Goal: Check status

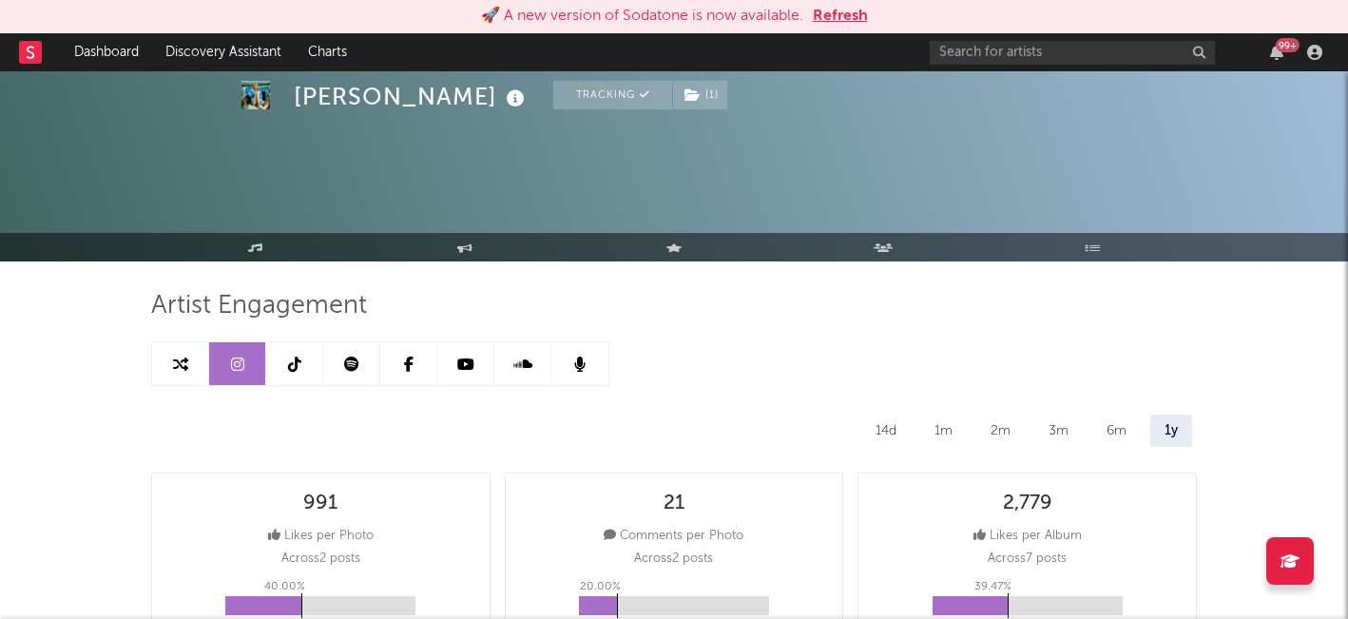
select select "3m"
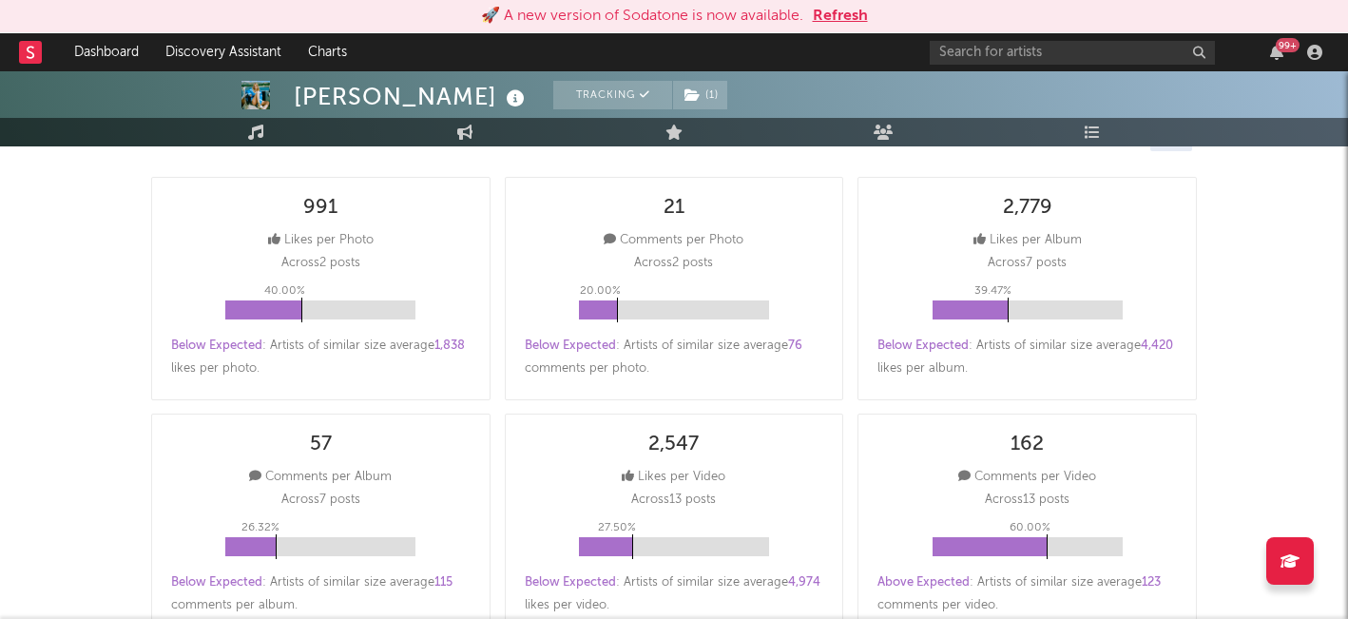
scroll to position [298, 0]
click at [837, 15] on button "Refresh" at bounding box center [840, 16] width 55 height 23
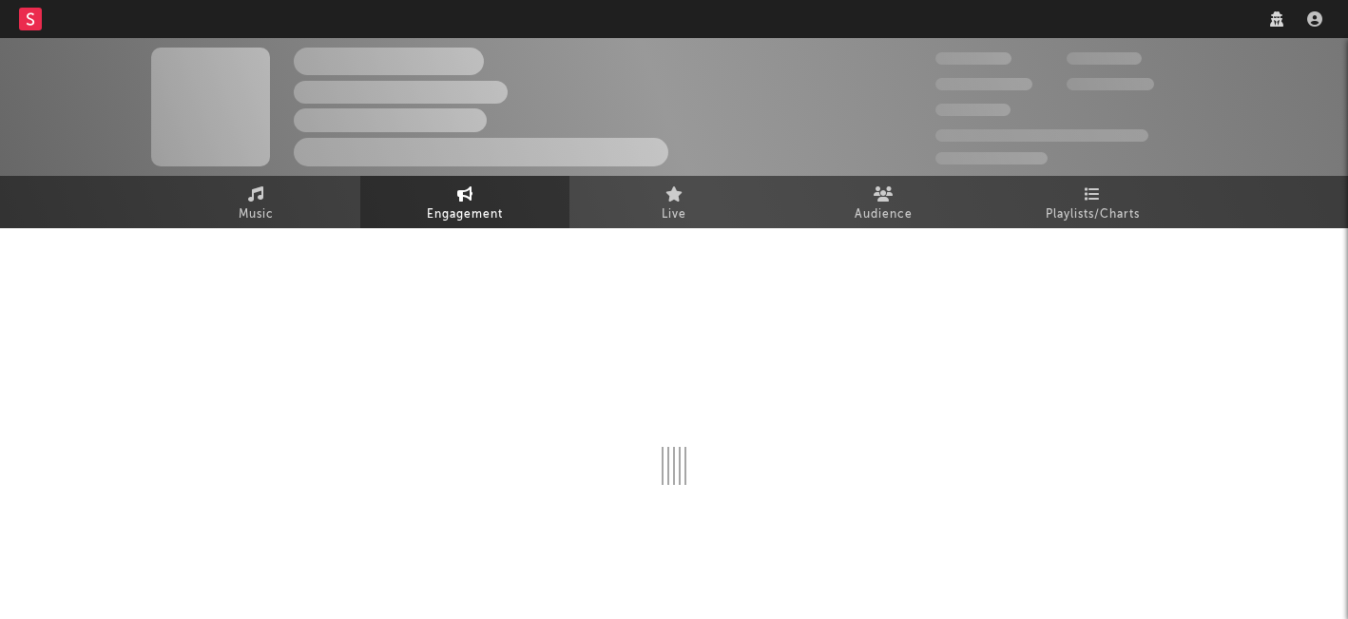
scroll to position [47, 0]
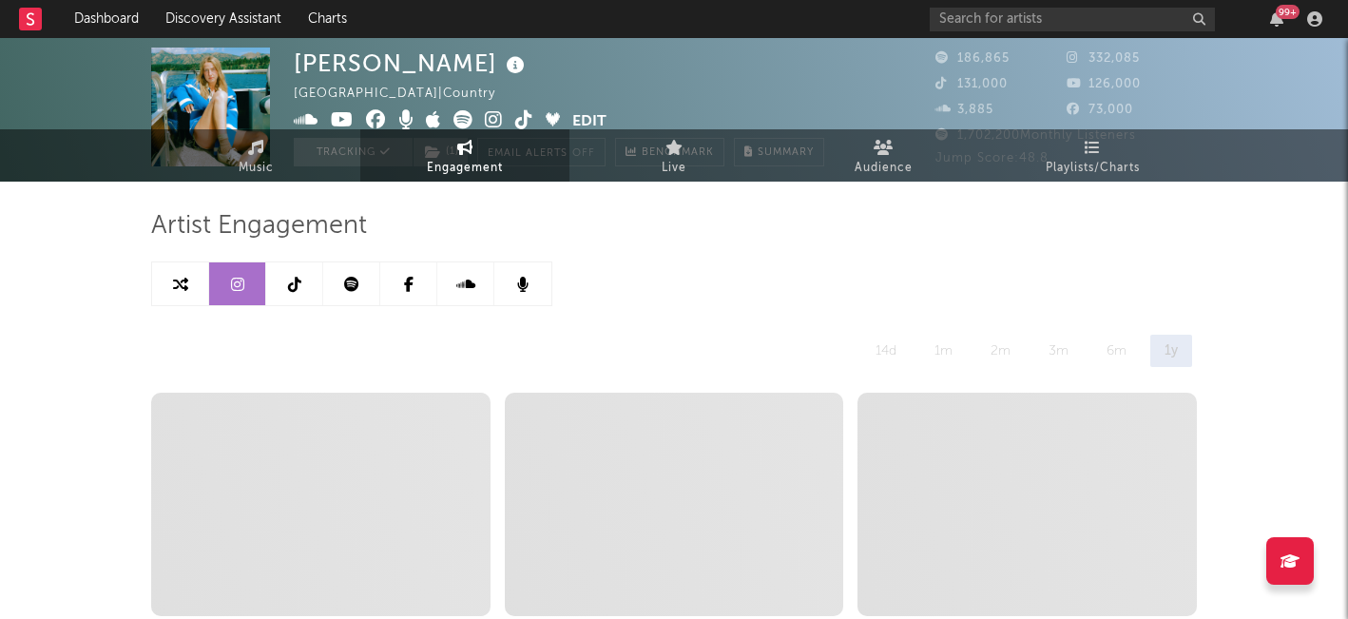
select select "6m"
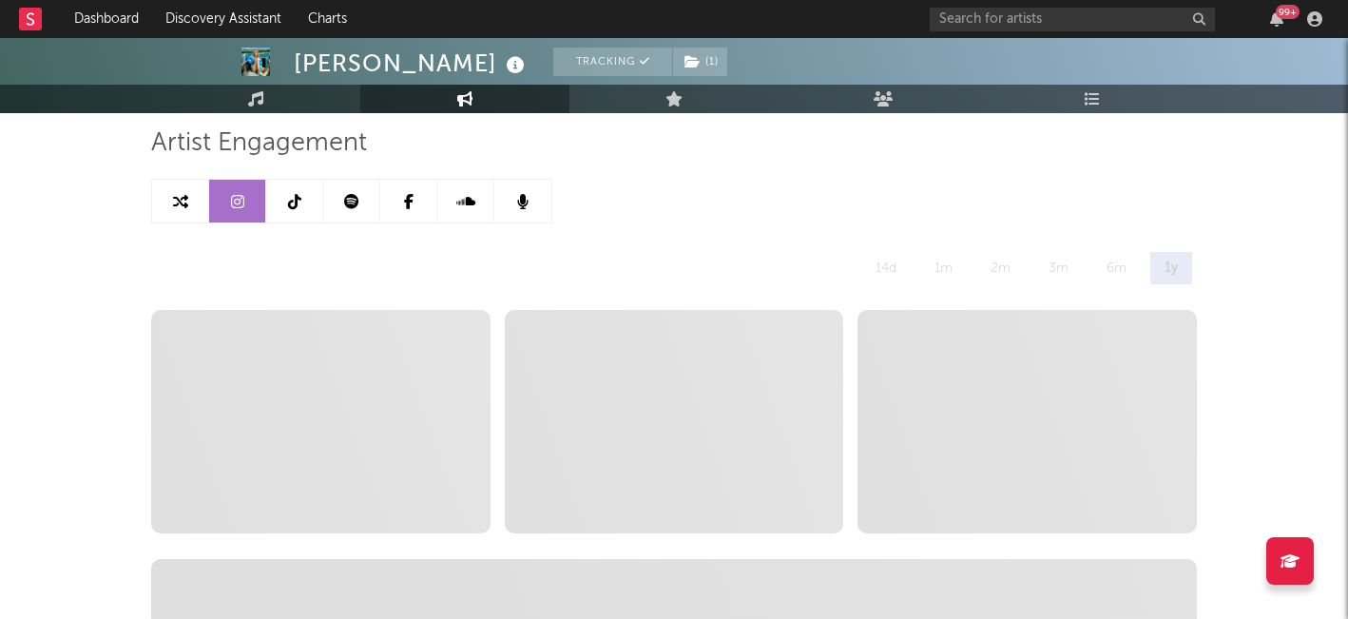
scroll to position [124, 0]
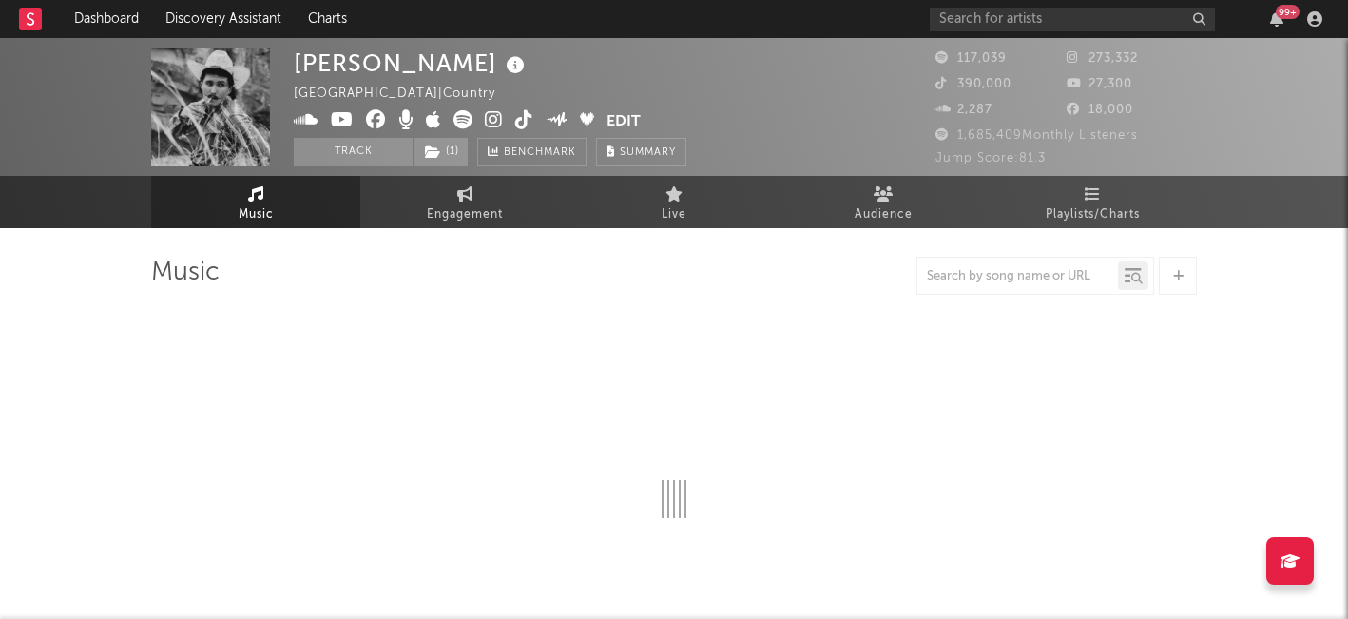
select select "6m"
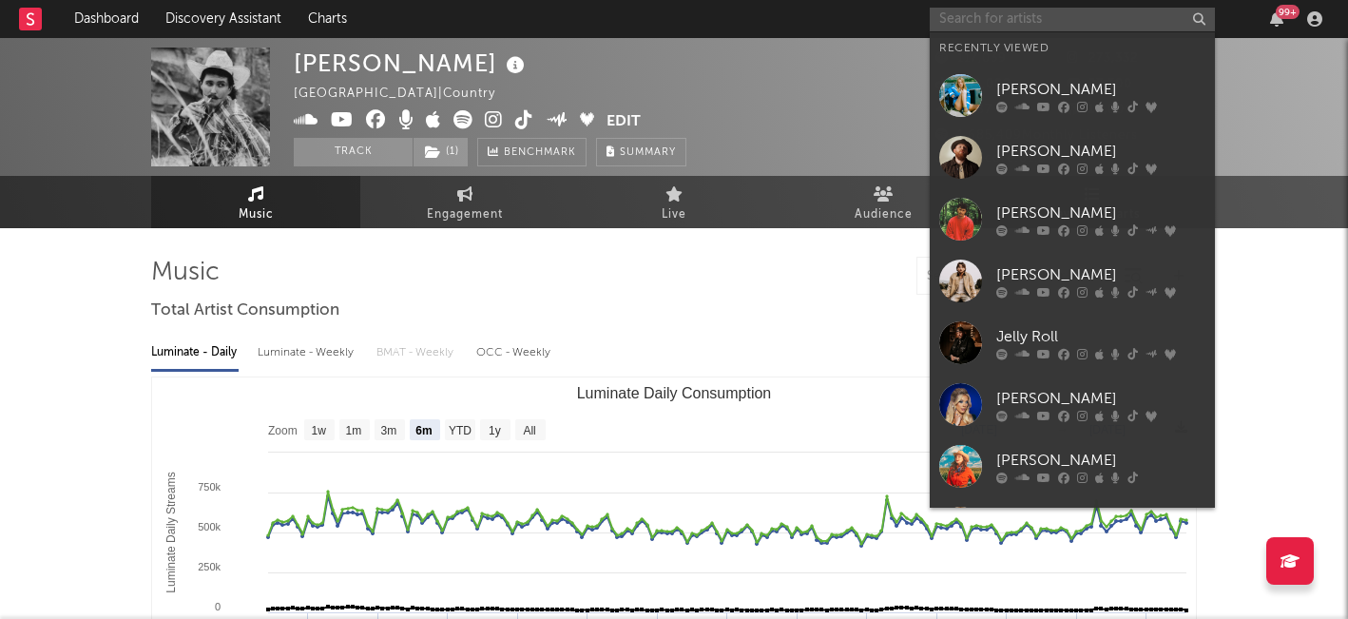
click at [1122, 19] on input "text" at bounding box center [1072, 20] width 285 height 24
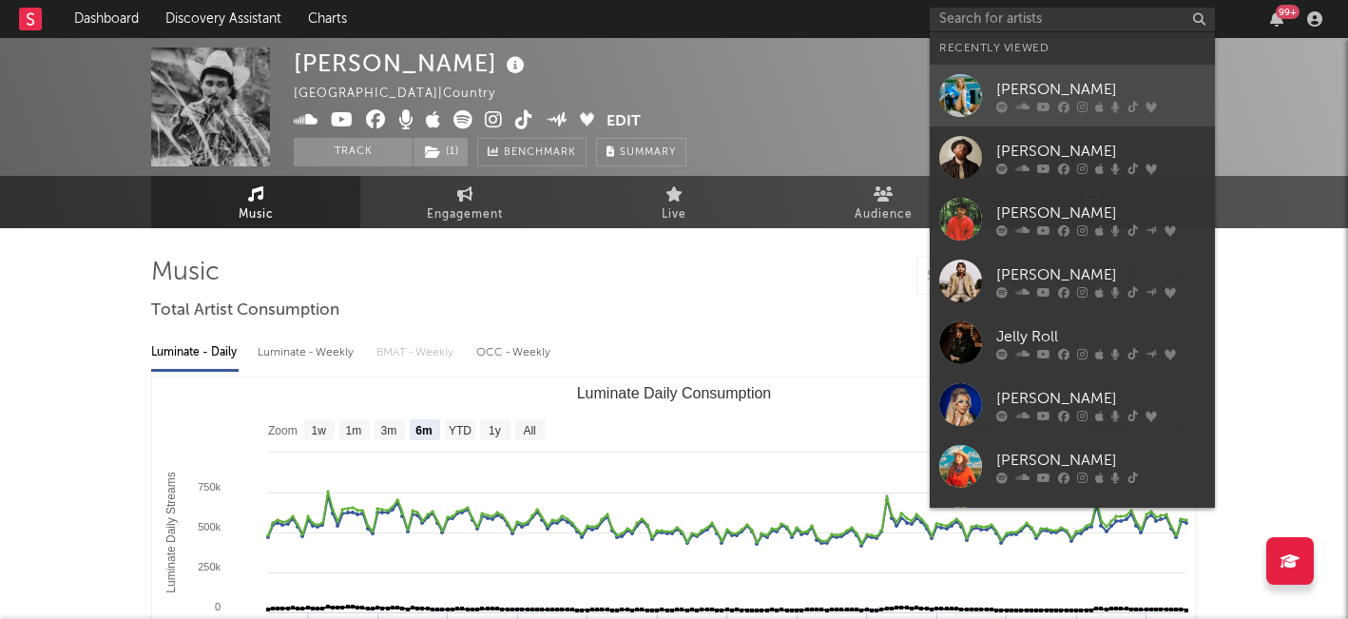
click at [1036, 83] on div "[PERSON_NAME]" at bounding box center [1100, 89] width 209 height 23
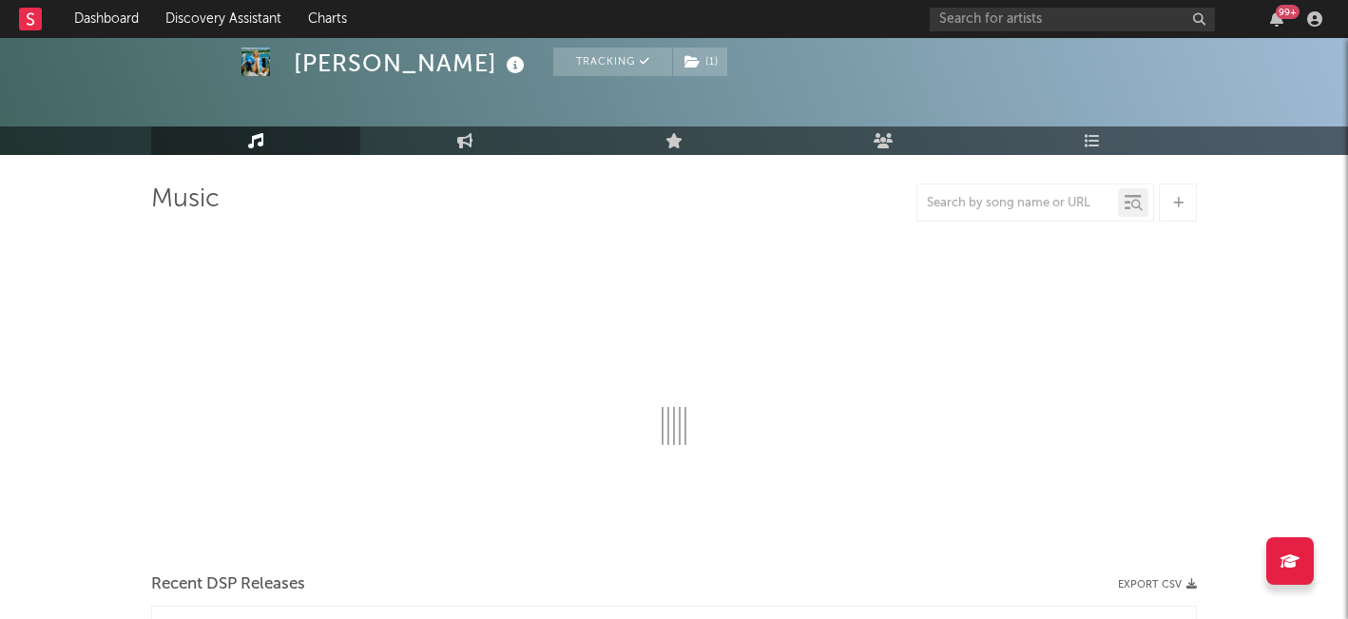
scroll to position [101, 0]
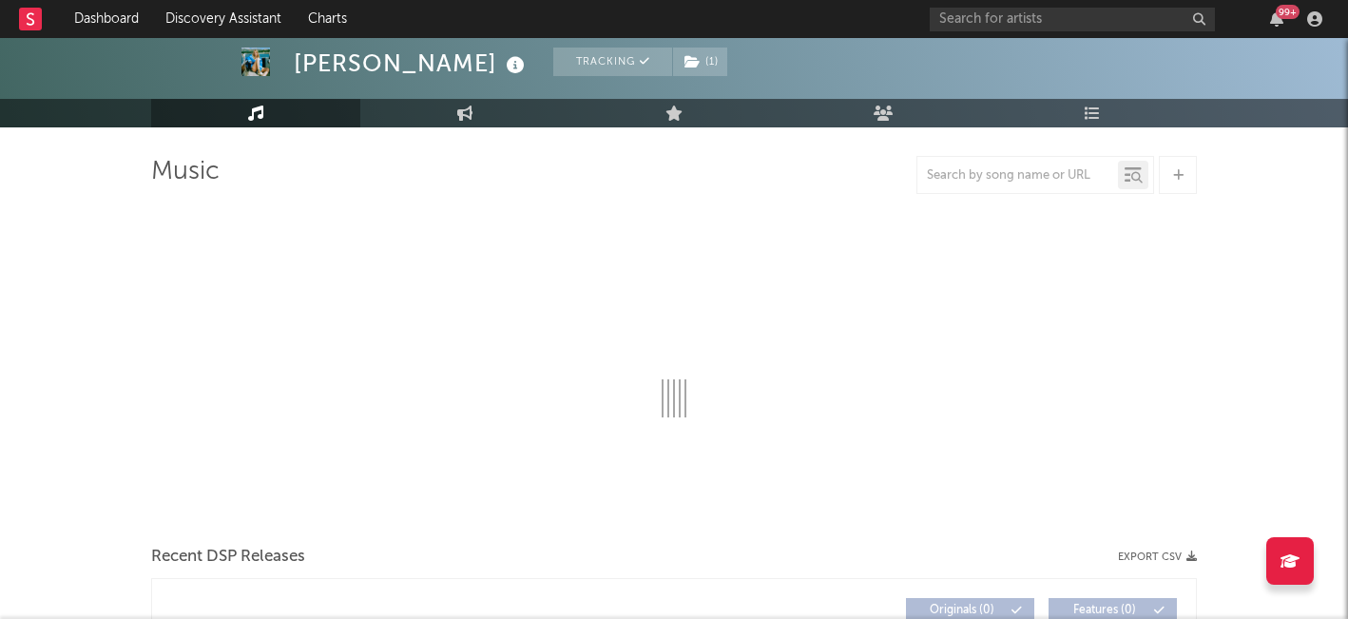
select select "6m"
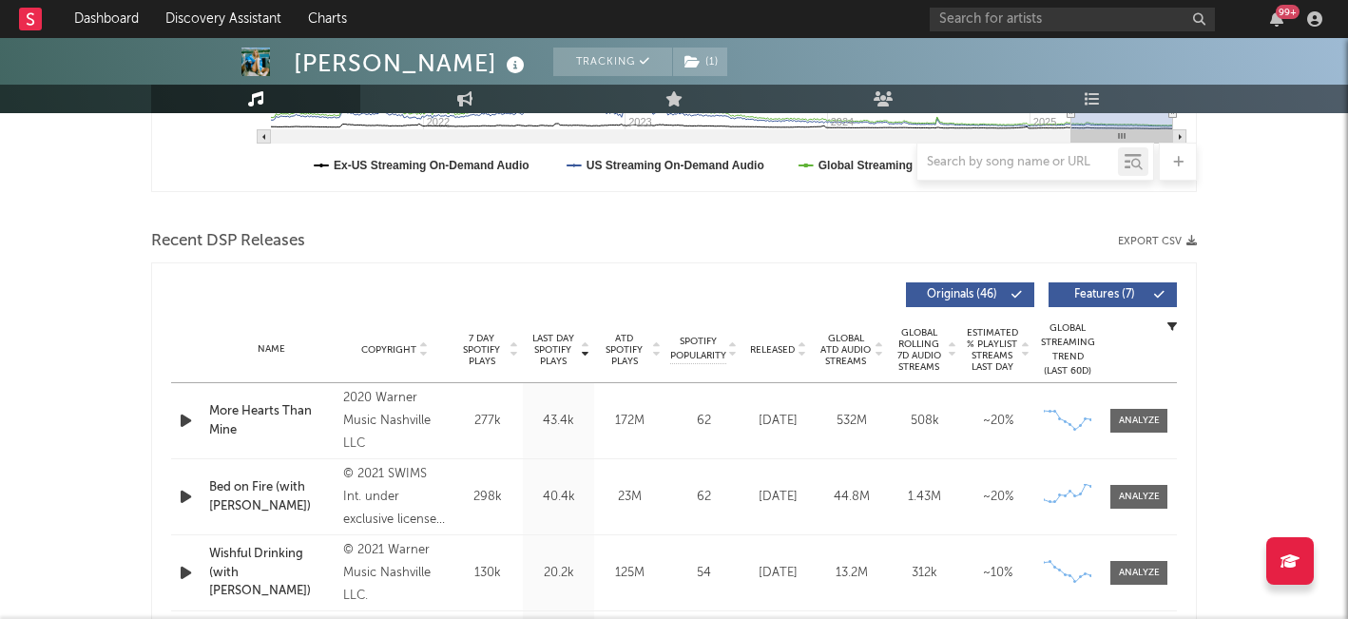
scroll to position [0, 0]
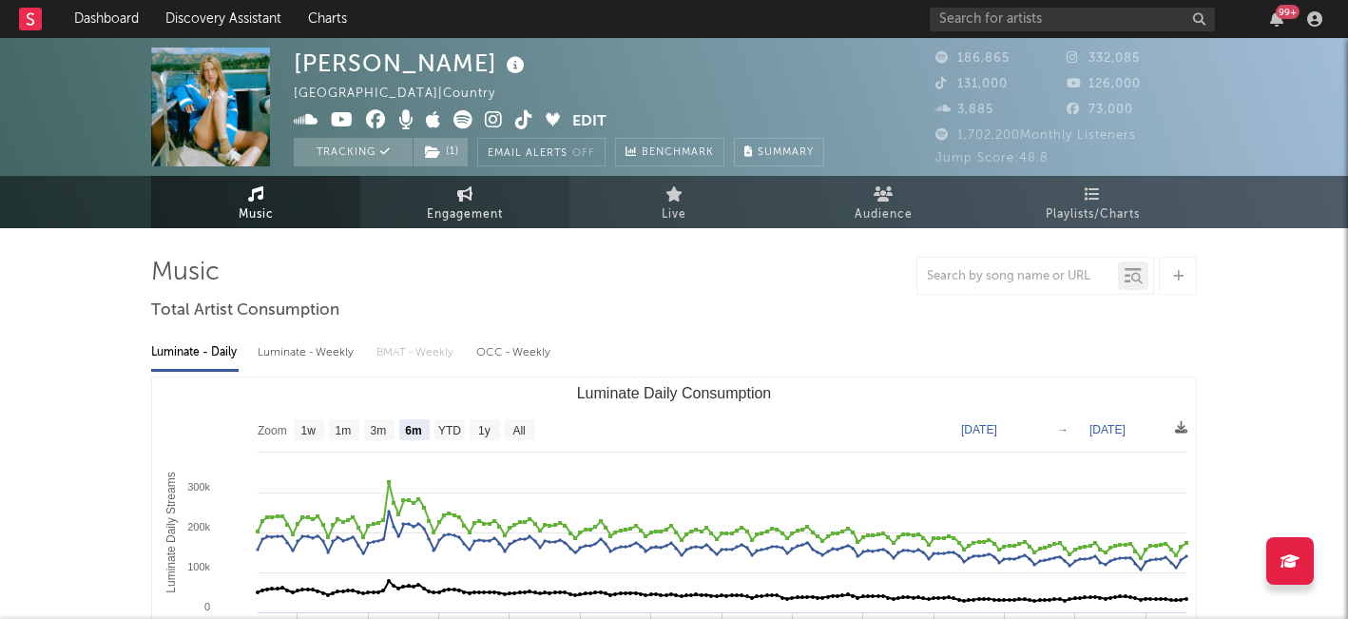
click at [467, 203] on span "Engagement" at bounding box center [465, 214] width 76 height 23
select select "1w"
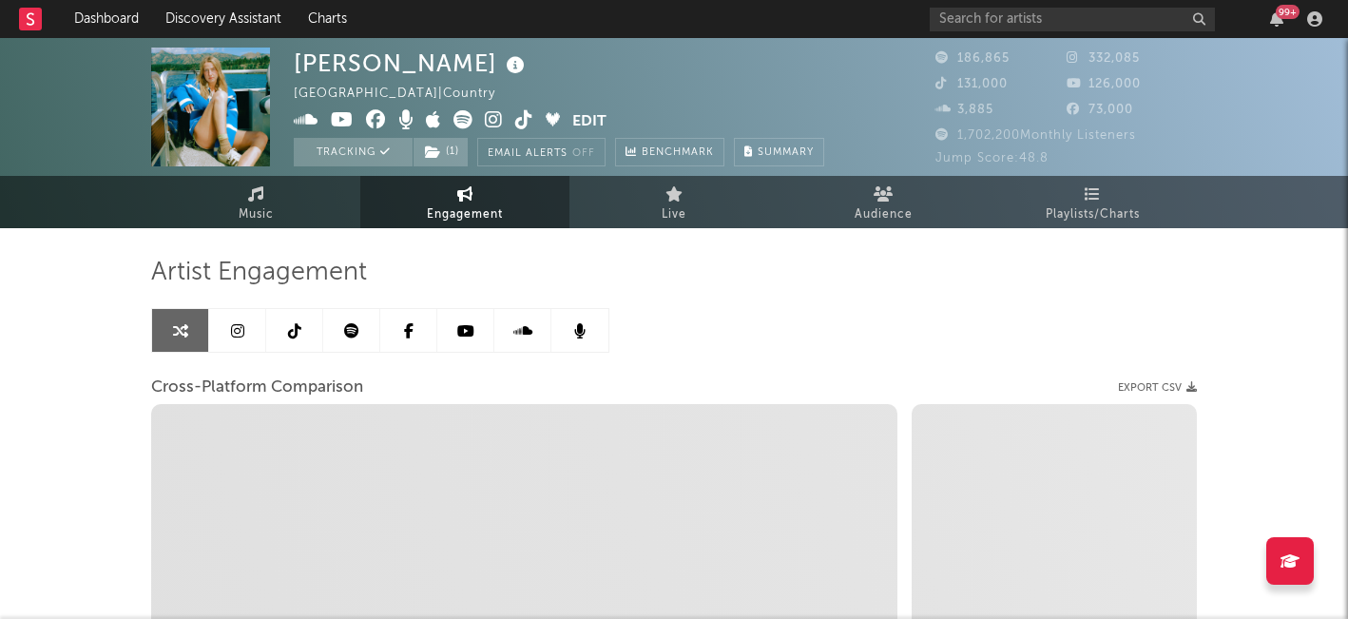
click at [241, 330] on icon at bounding box center [237, 330] width 13 height 15
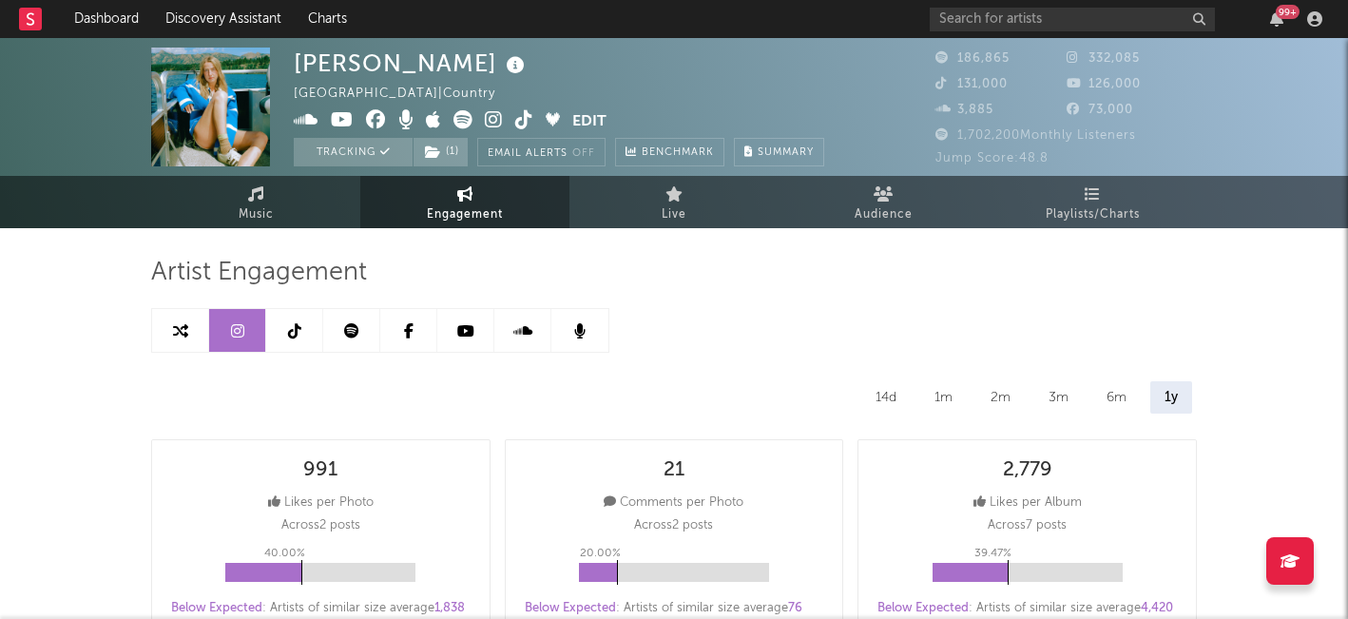
select select "6m"
click at [297, 337] on icon at bounding box center [294, 330] width 13 height 15
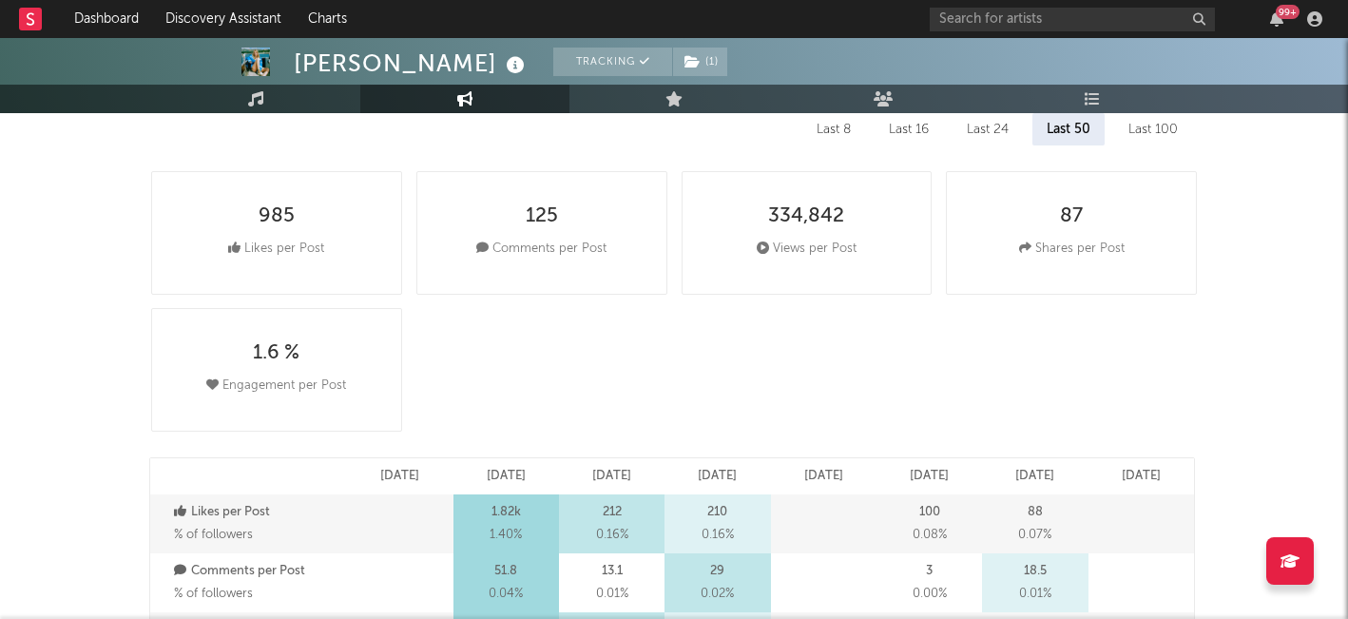
select select "6m"
